Goal: Task Accomplishment & Management: Manage account settings

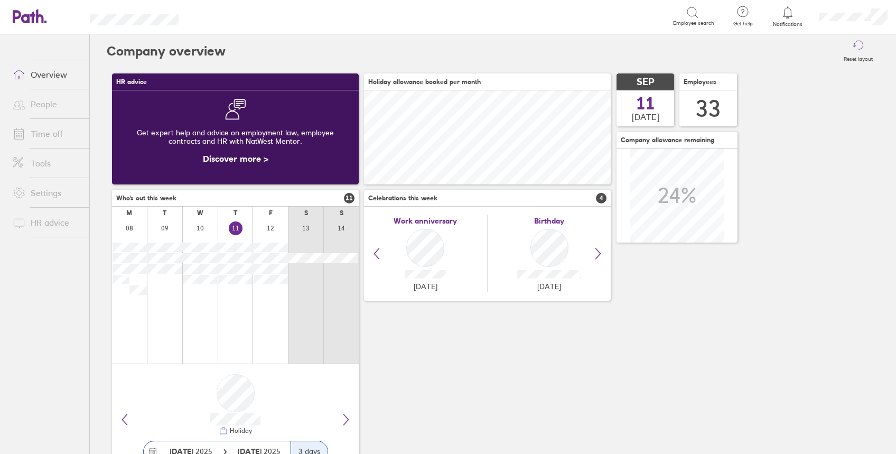
click at [63, 106] on link "People" at bounding box center [46, 104] width 85 height 21
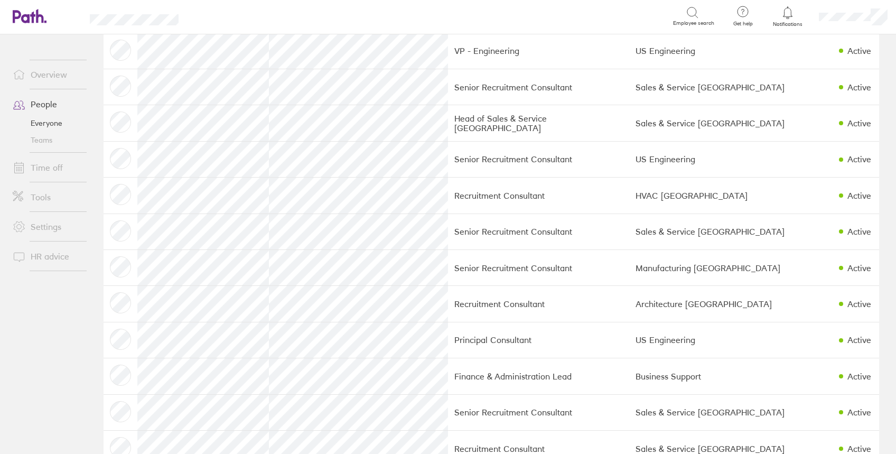
scroll to position [423, 0]
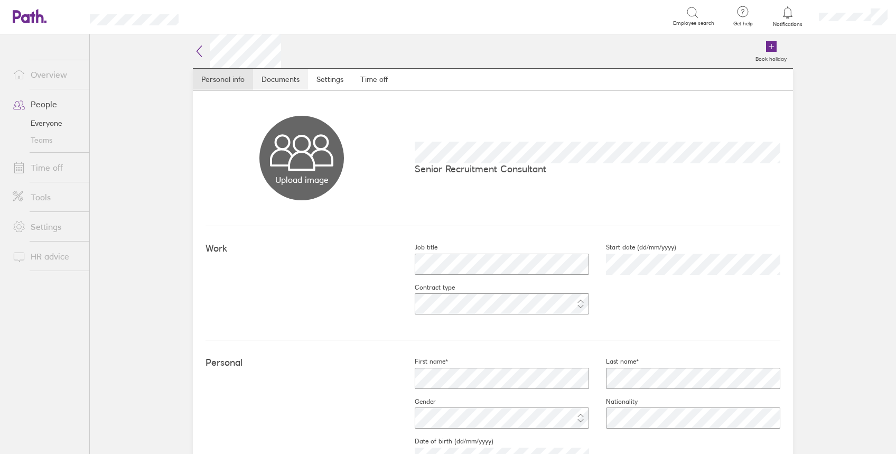
click at [268, 80] on link "Documents" at bounding box center [280, 79] width 55 height 21
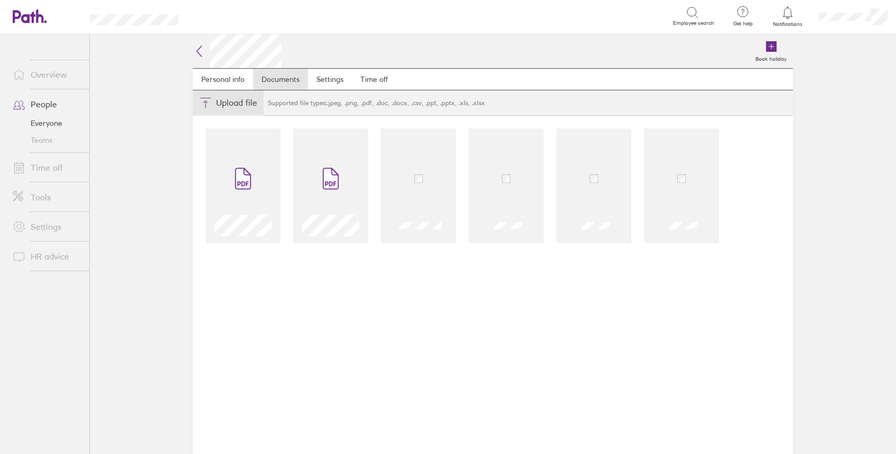
click at [217, 104] on button "Choose files" at bounding box center [228, 102] width 71 height 25
type input "C:\fakepath\Passport.jpg"
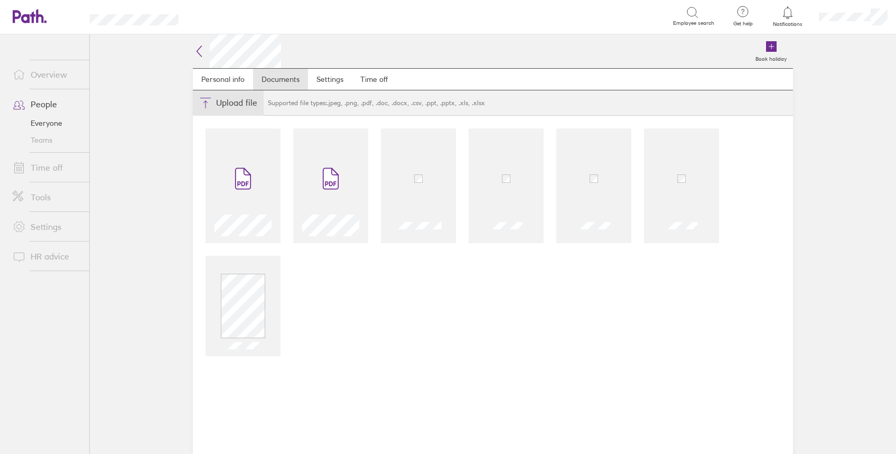
click at [225, 102] on button "Choose files" at bounding box center [228, 102] width 71 height 25
type input "C:\fakepath\R2W1.jpg"
click at [222, 99] on button "Choose files" at bounding box center [228, 102] width 71 height 25
type input "C:\fakepath\R2W2.jpg"
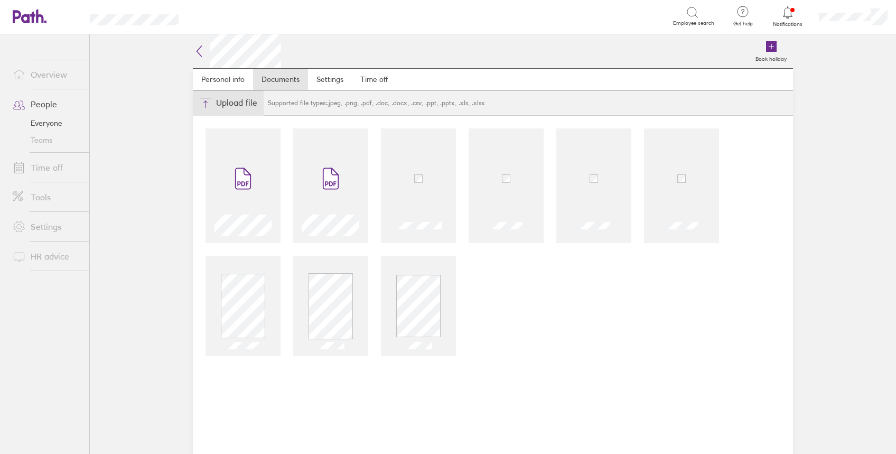
click at [215, 107] on button "Choose files" at bounding box center [228, 102] width 71 height 25
type input "C:\fakepath\R2W3.jpg"
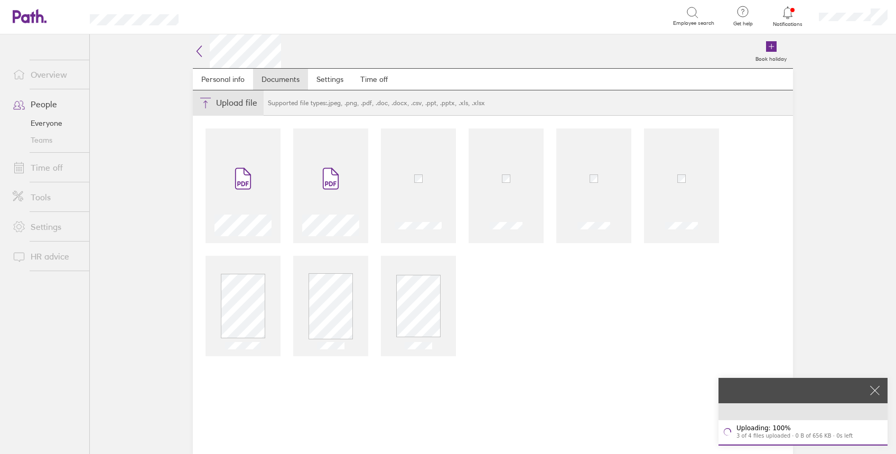
click at [241, 99] on button "Choose files" at bounding box center [228, 102] width 71 height 25
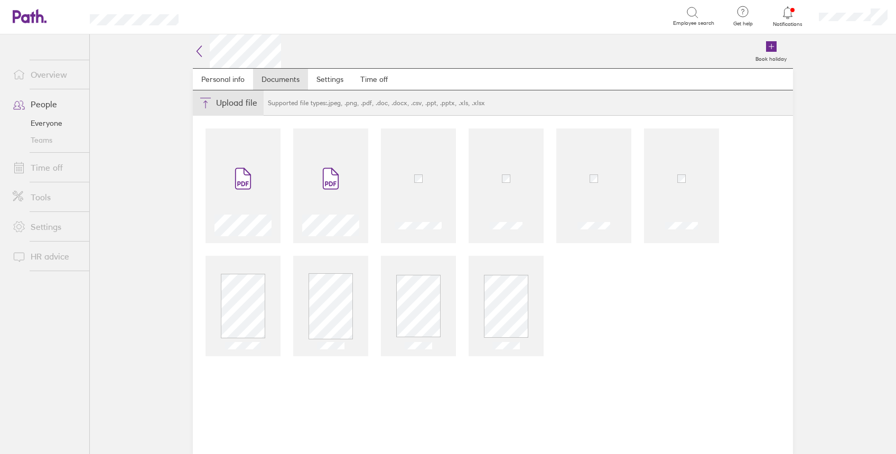
type input "C:\fakepath\R2W4.jpg"
